Goal: Transaction & Acquisition: Purchase product/service

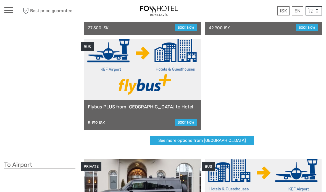
scroll to position [110, 0]
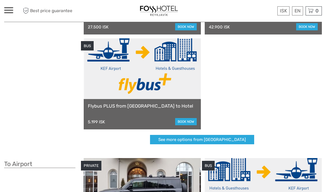
click at [229, 138] on link "See more options from Keflavík airport" at bounding box center [202, 140] width 104 height 10
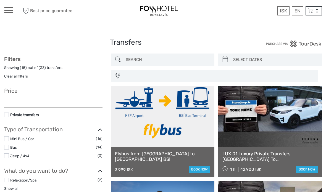
select select
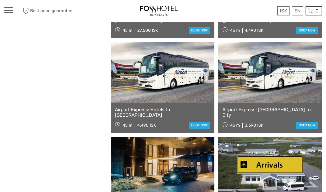
scroll to position [709, 0]
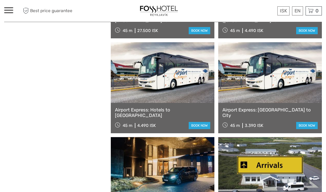
click at [309, 123] on link "book now" at bounding box center [307, 125] width 22 height 7
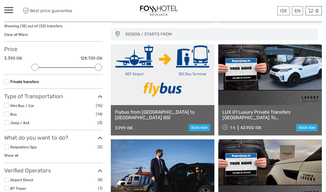
scroll to position [0, 0]
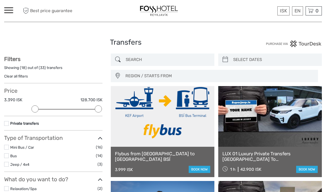
click at [191, 131] on link at bounding box center [163, 116] width 104 height 61
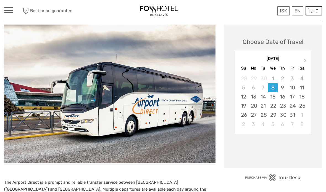
scroll to position [72, 0]
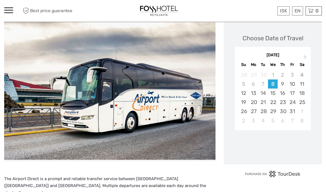
click at [296, 102] on div "24" at bounding box center [292, 102] width 10 height 9
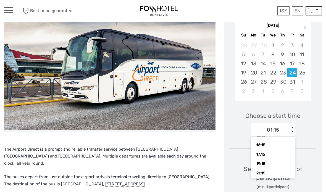
scroll to position [95, 0]
click at [272, 153] on div "17:15" at bounding box center [273, 154] width 39 height 9
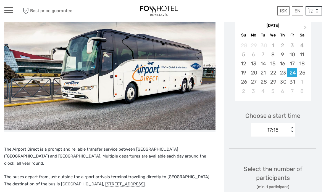
click at [311, 132] on div "Choose a start time 17:15 < >" at bounding box center [272, 121] width 87 height 35
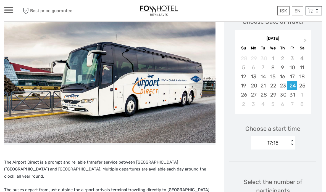
scroll to position [0, 0]
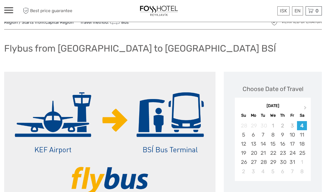
scroll to position [21, 0]
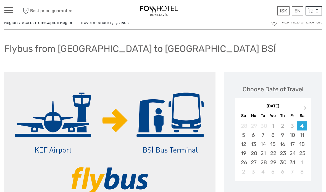
click at [293, 151] on div "24" at bounding box center [292, 153] width 10 height 9
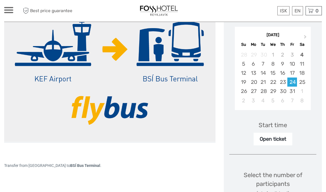
scroll to position [92, 0]
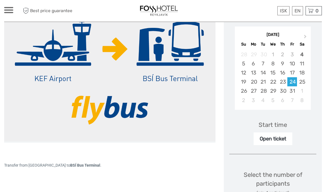
click at [285, 139] on div "Open ticket" at bounding box center [273, 139] width 39 height 13
click at [283, 123] on div "Start time" at bounding box center [273, 125] width 28 height 9
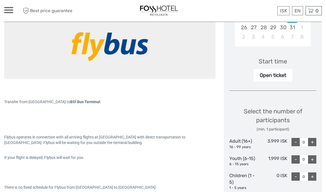
scroll to position [156, 0]
click at [313, 139] on div "+" at bounding box center [312, 142] width 8 height 8
click at [313, 140] on div "+" at bounding box center [312, 142] width 8 height 8
type input "2"
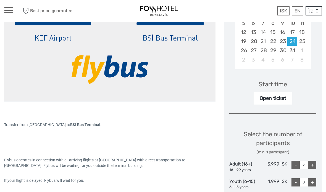
scroll to position [133, 0]
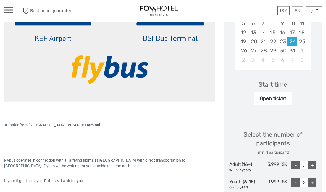
click at [273, 84] on div "Start time" at bounding box center [273, 85] width 28 height 9
click at [281, 83] on div "Start time" at bounding box center [273, 85] width 28 height 9
click at [272, 99] on div "Open ticket" at bounding box center [273, 99] width 39 height 13
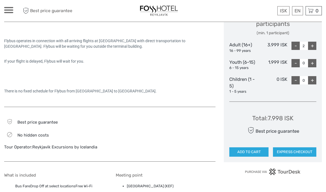
scroll to position [252, 0]
click at [256, 148] on button "ADD TO CART" at bounding box center [248, 151] width 39 height 9
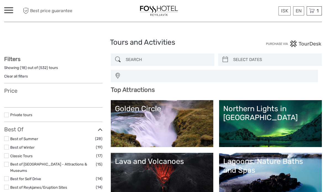
select select
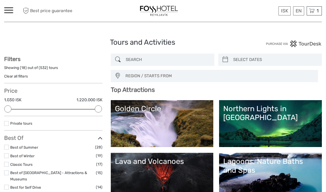
click at [316, 9] on span "1" at bounding box center [318, 11] width 4 height 6
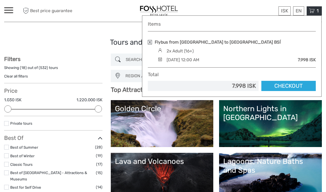
click at [289, 84] on link "Checkout" at bounding box center [288, 86] width 54 height 10
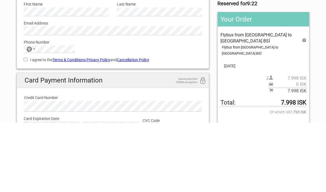
click at [31, 116] on div "No country selected" at bounding box center [29, 118] width 6 height 5
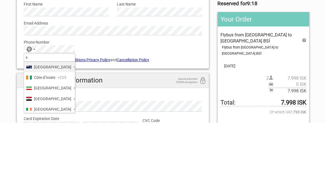
type input "Ire"
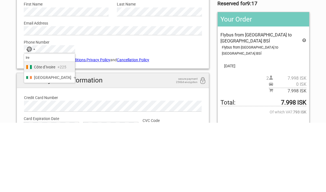
click at [46, 142] on li "Ireland +353" at bounding box center [49, 147] width 51 height 10
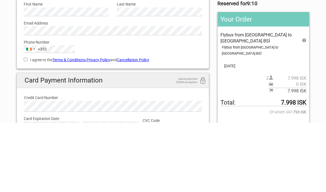
click at [27, 126] on label "I agree to the Terms & Conditions , Privacy Policy and Cancellation Policy" at bounding box center [113, 129] width 178 height 6
click at [27, 127] on input "I agree to the Terms & Conditions , Privacy Policy and Cancellation Policy" at bounding box center [26, 129] width 4 height 4
checkbox input "true"
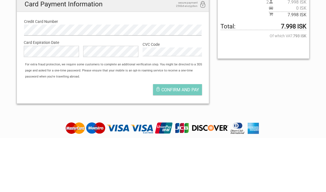
scroll to position [146, 0]
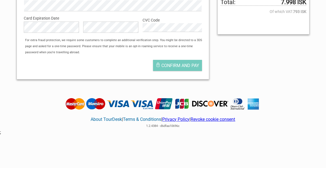
click at [181, 84] on button "Confirm and pay" at bounding box center [177, 89] width 49 height 11
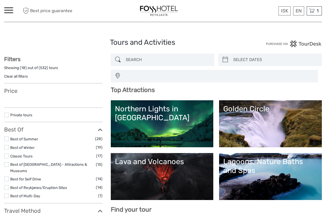
select select
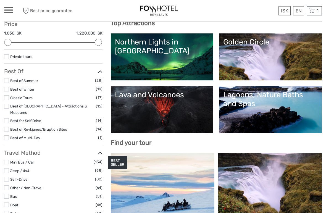
scroll to position [67, 0]
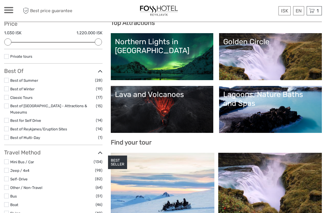
click at [167, 106] on link "Lava and Volcanoes" at bounding box center [162, 109] width 94 height 39
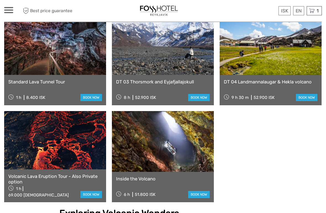
scroll to position [435, 0]
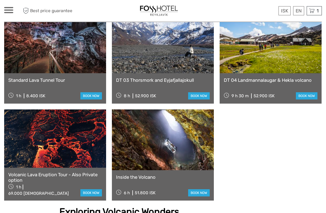
click at [173, 134] on link at bounding box center [163, 140] width 102 height 61
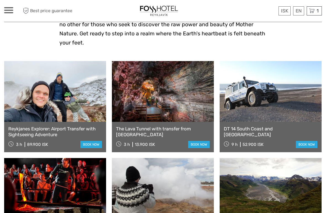
scroll to position [186, 0]
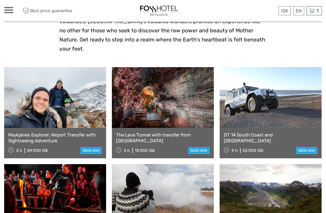
click at [175, 93] on link at bounding box center [163, 97] width 102 height 61
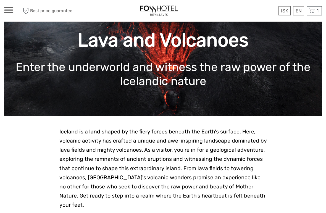
scroll to position [0, 0]
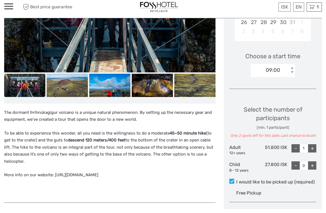
scroll to position [144, 0]
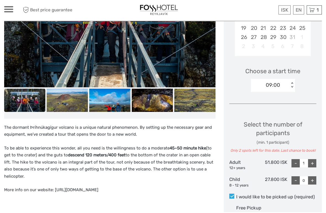
click at [30, 98] on img at bounding box center [24, 101] width 41 height 23
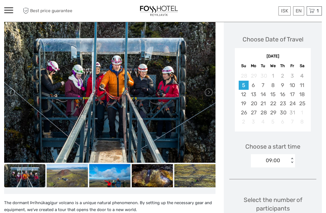
scroll to position [65, 0]
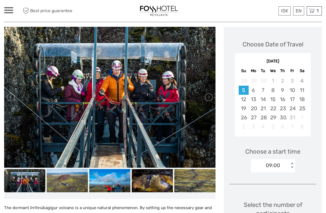
click at [210, 96] on link at bounding box center [208, 97] width 9 height 9
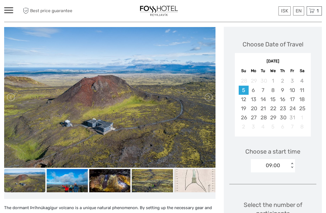
click at [207, 95] on link at bounding box center [208, 97] width 9 height 9
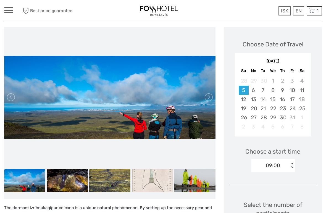
click at [210, 97] on link at bounding box center [208, 97] width 9 height 9
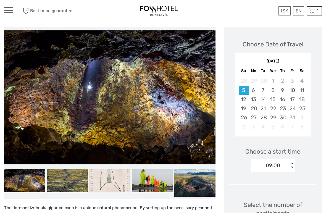
click at [207, 96] on link at bounding box center [208, 97] width 9 height 9
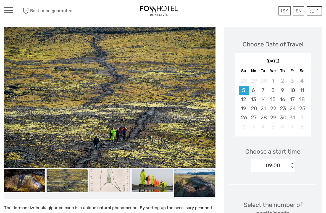
click at [209, 96] on link at bounding box center [208, 97] width 9 height 9
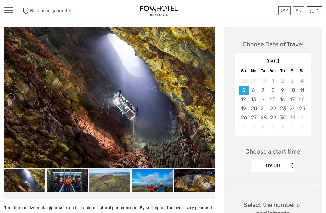
click at [186, 122] on img at bounding box center [109, 97] width 211 height 141
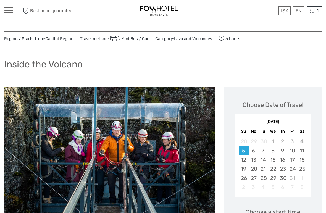
scroll to position [0, 0]
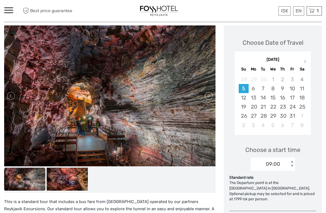
scroll to position [71, 0]
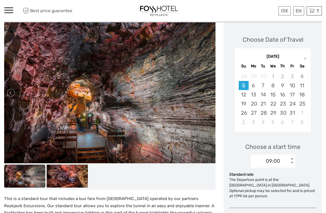
click at [208, 93] on link at bounding box center [208, 92] width 9 height 9
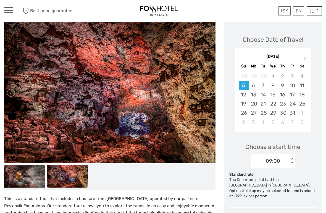
click at [210, 91] on link at bounding box center [208, 92] width 9 height 9
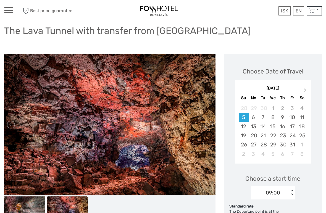
scroll to position [0, 0]
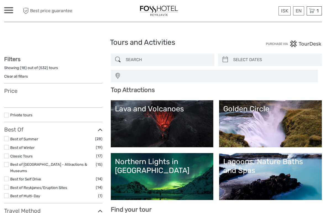
select select
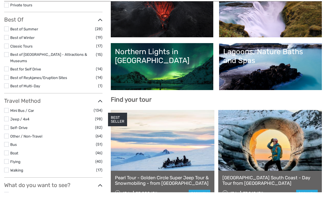
select select
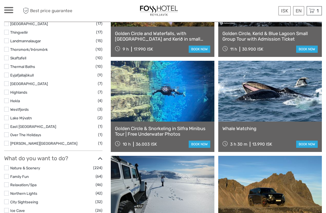
scroll to position [349, 0]
click at [257, 91] on link at bounding box center [270, 91] width 104 height 61
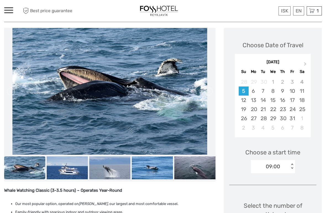
scroll to position [65, 0]
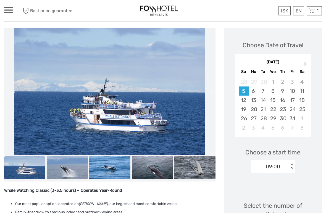
click at [245, 118] on div "26" at bounding box center [244, 118] width 10 height 9
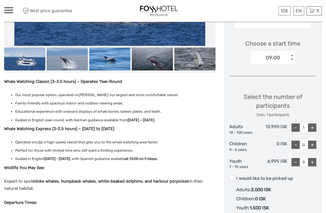
scroll to position [173, 0]
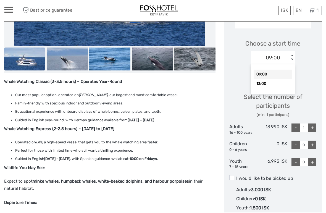
click at [265, 85] on div "13:00" at bounding box center [273, 84] width 39 height 9
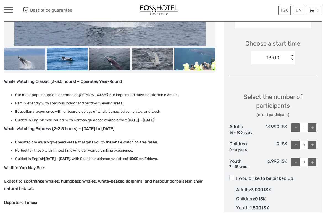
click at [314, 126] on div "+" at bounding box center [312, 128] width 8 height 8
type input "2"
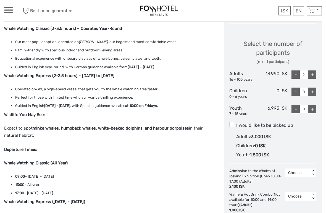
scroll to position [227, 0]
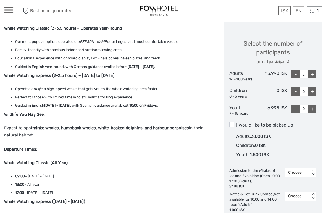
click at [232, 122] on span at bounding box center [231, 124] width 5 height 5
click at [236, 123] on input "I would like to be picked up" at bounding box center [236, 123] width 0 height 0
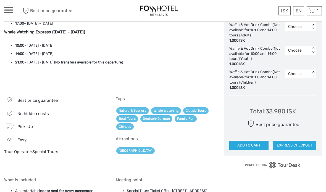
scroll to position [397, 0]
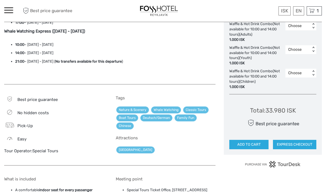
click at [292, 140] on button "EXPRESS CHECKOUT" at bounding box center [294, 144] width 43 height 9
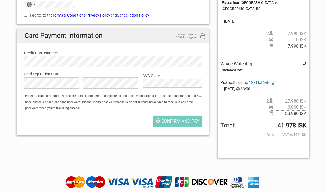
scroll to position [115, 0]
